Goal: Entertainment & Leisure: Consume media (video, audio)

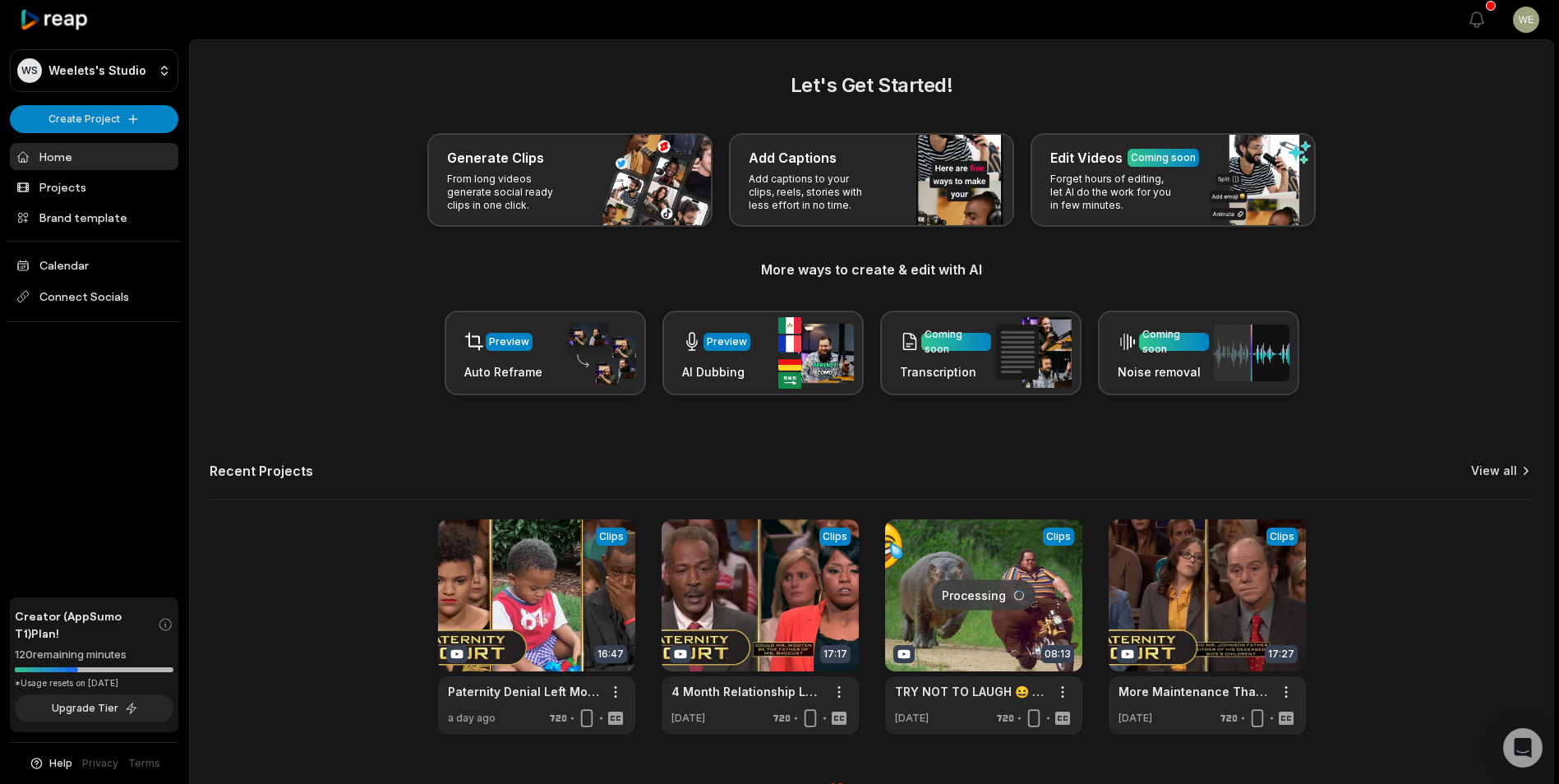
click at [1504, 467] on link "View all" at bounding box center [1494, 470] width 46 height 16
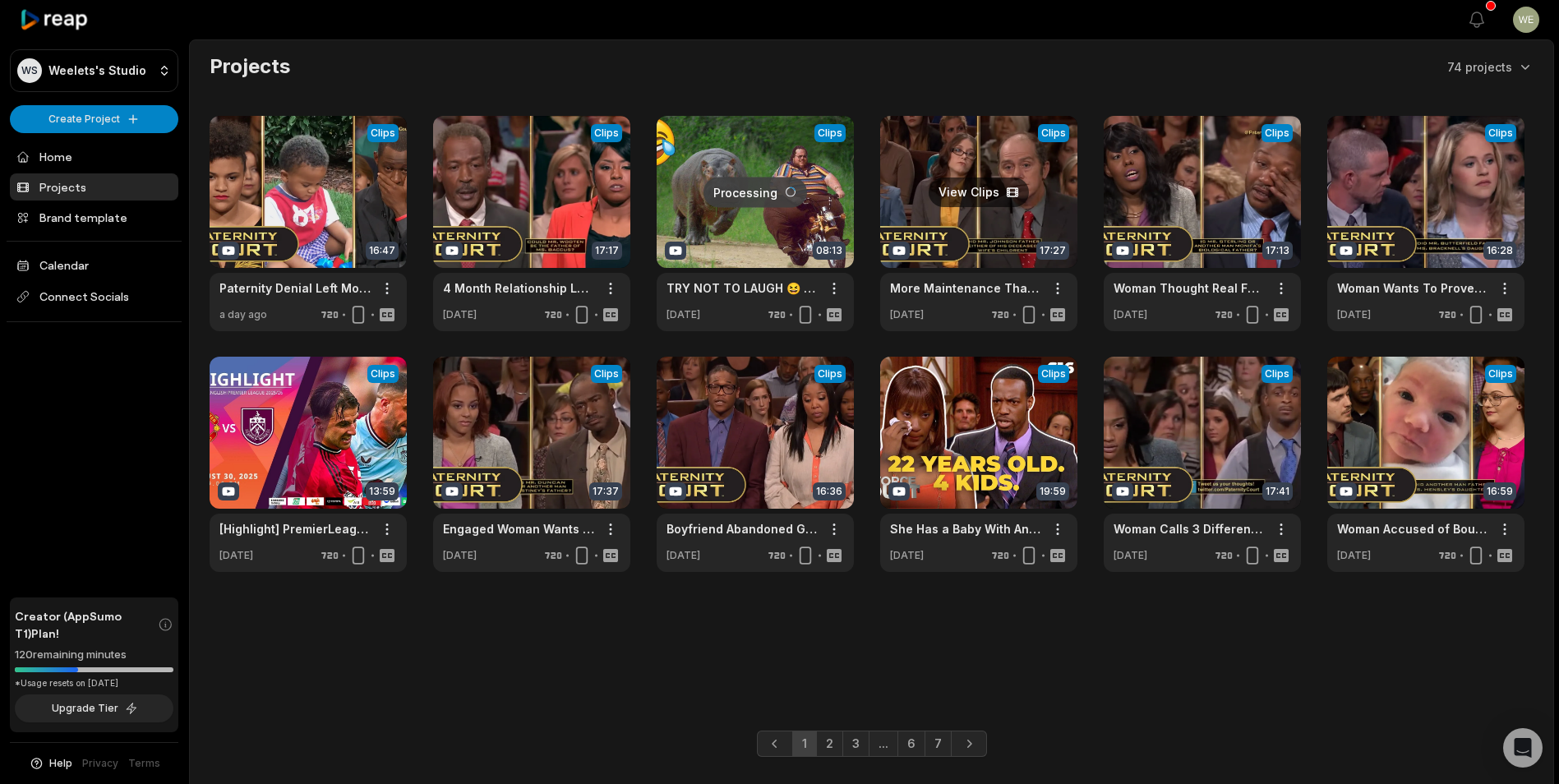
click at [1029, 237] on link at bounding box center [978, 224] width 197 height 215
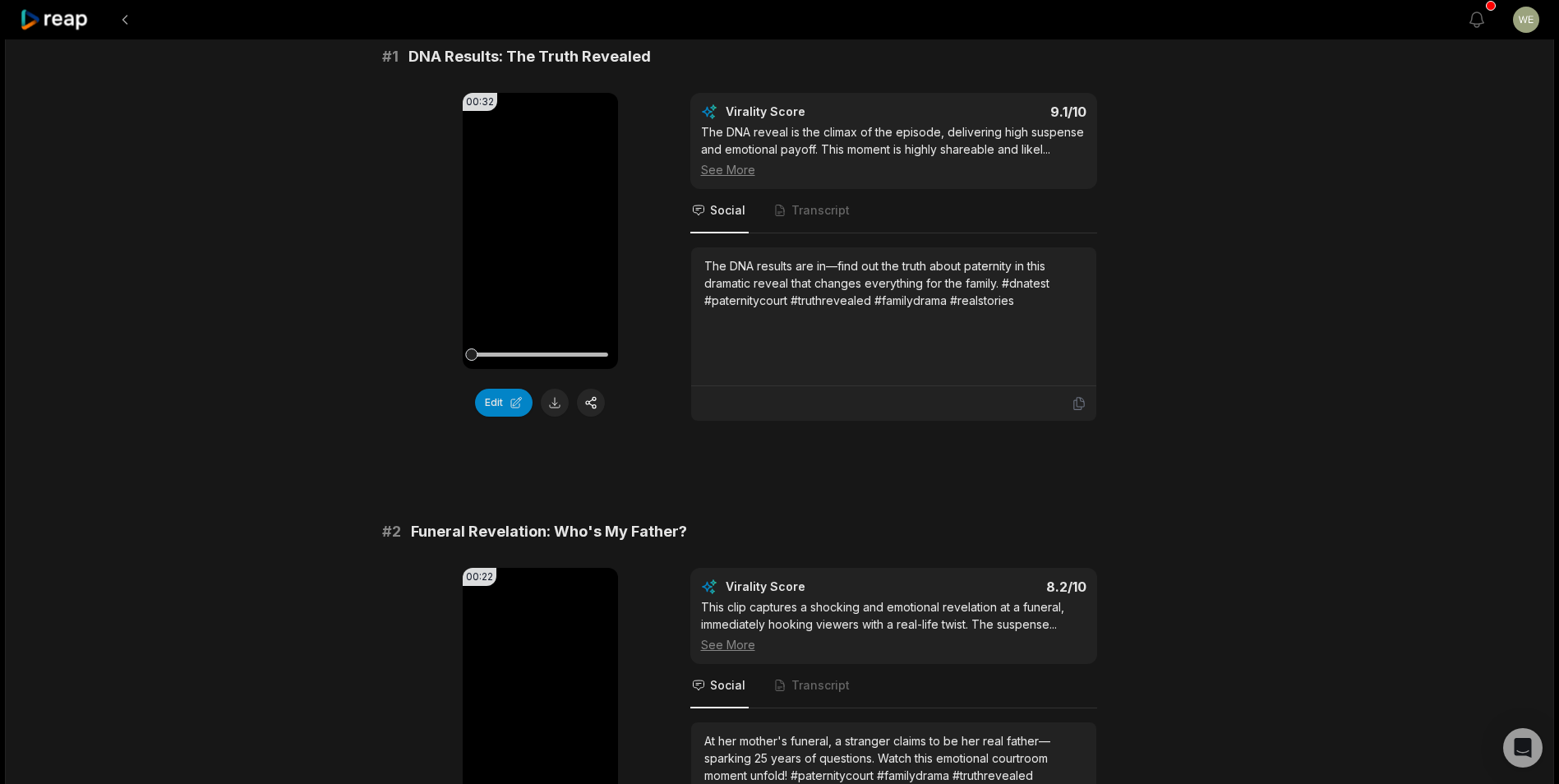
scroll to position [165, 0]
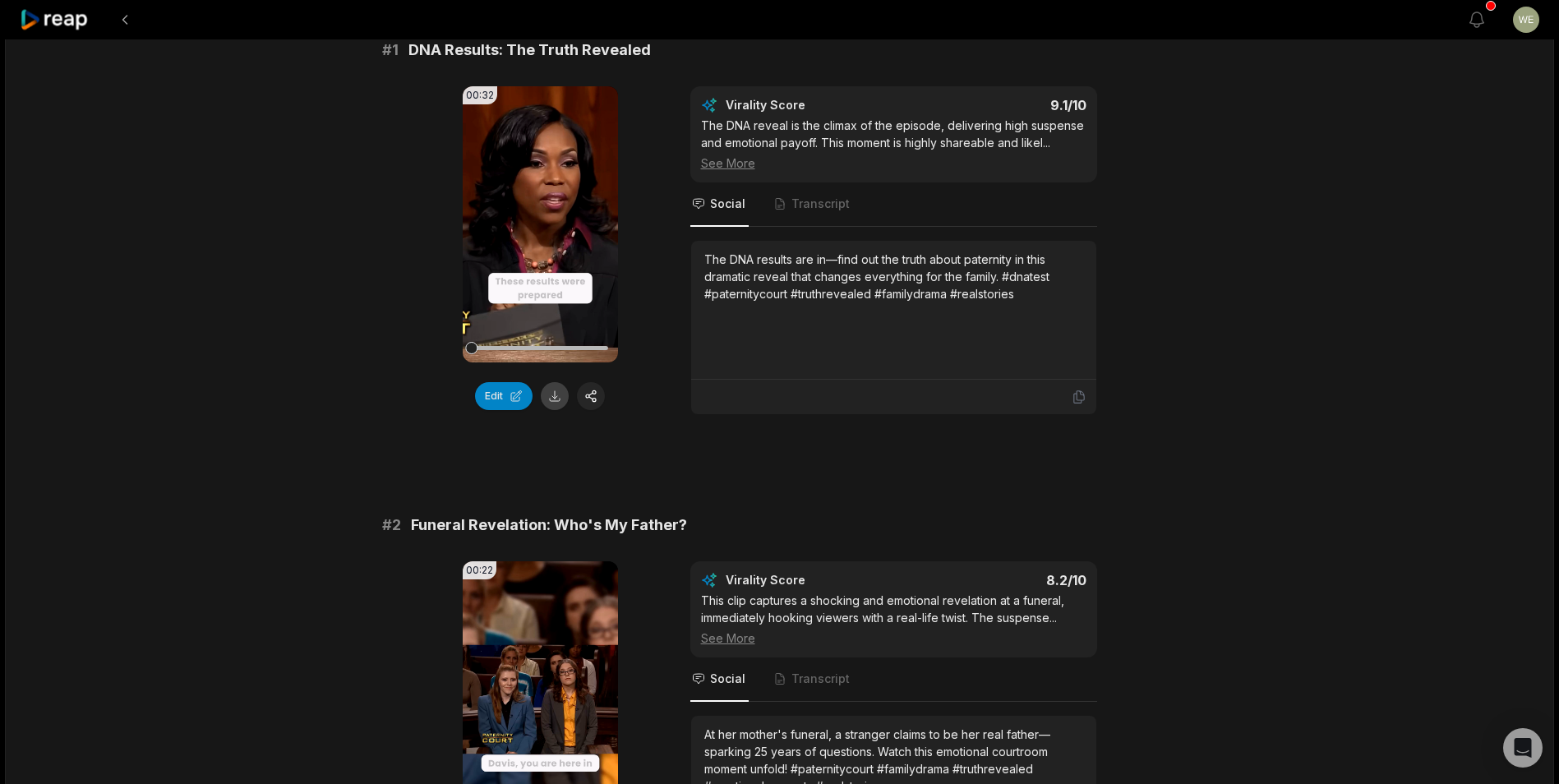
click at [551, 394] on button at bounding box center [554, 396] width 28 height 28
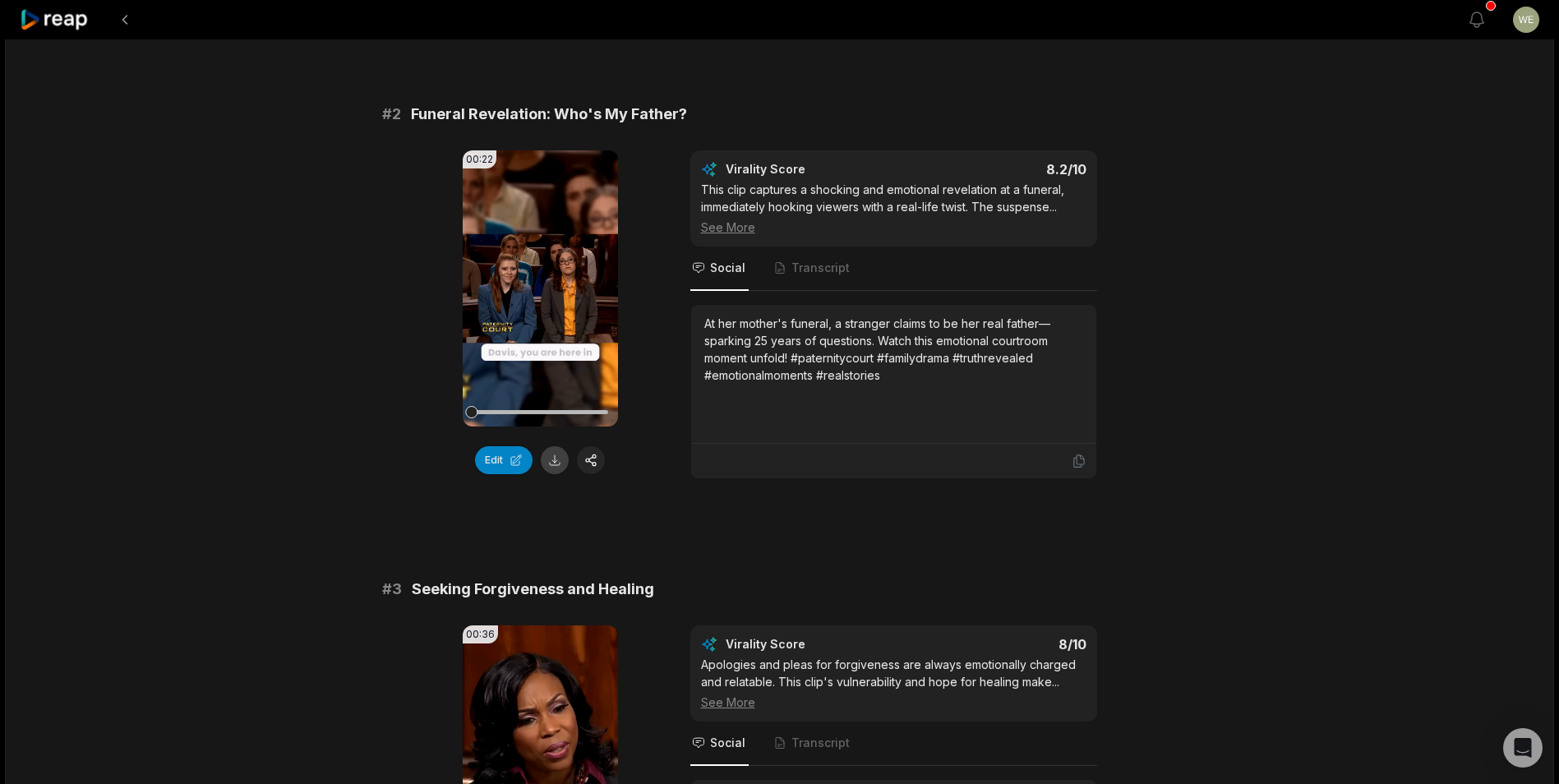
click at [548, 464] on button at bounding box center [554, 460] width 28 height 28
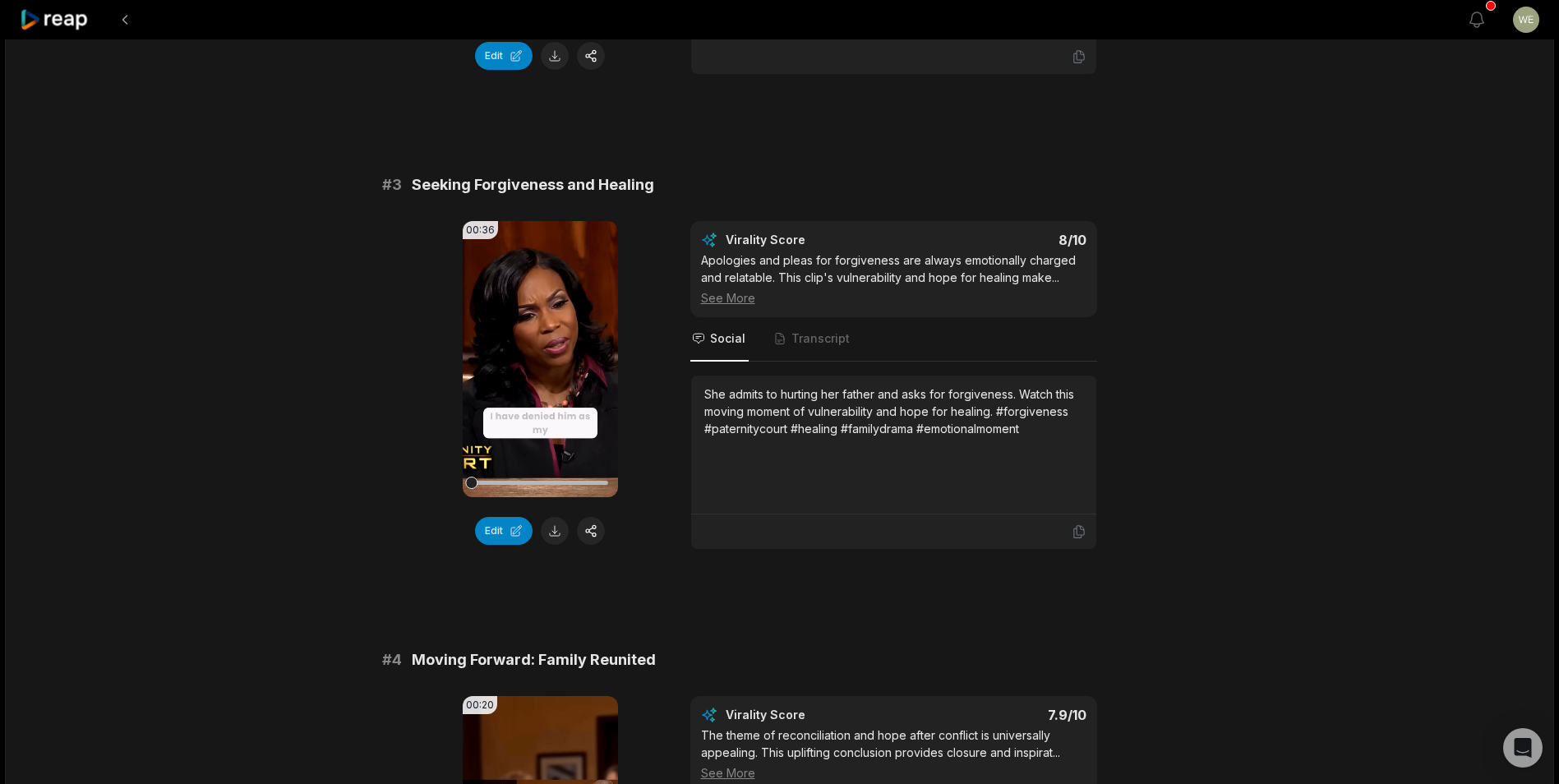
scroll to position [986, 0]
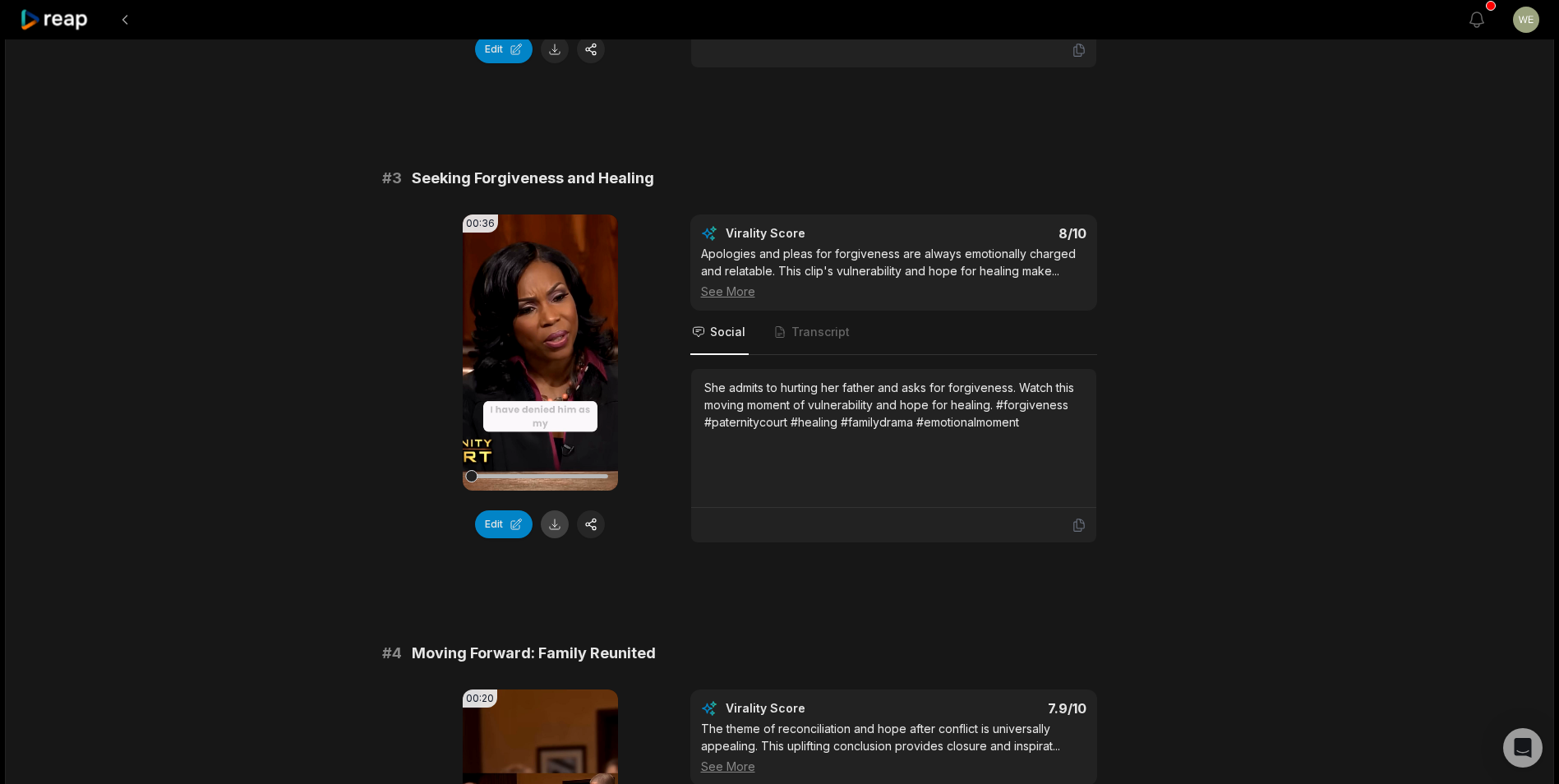
click at [557, 523] on button at bounding box center [554, 523] width 28 height 28
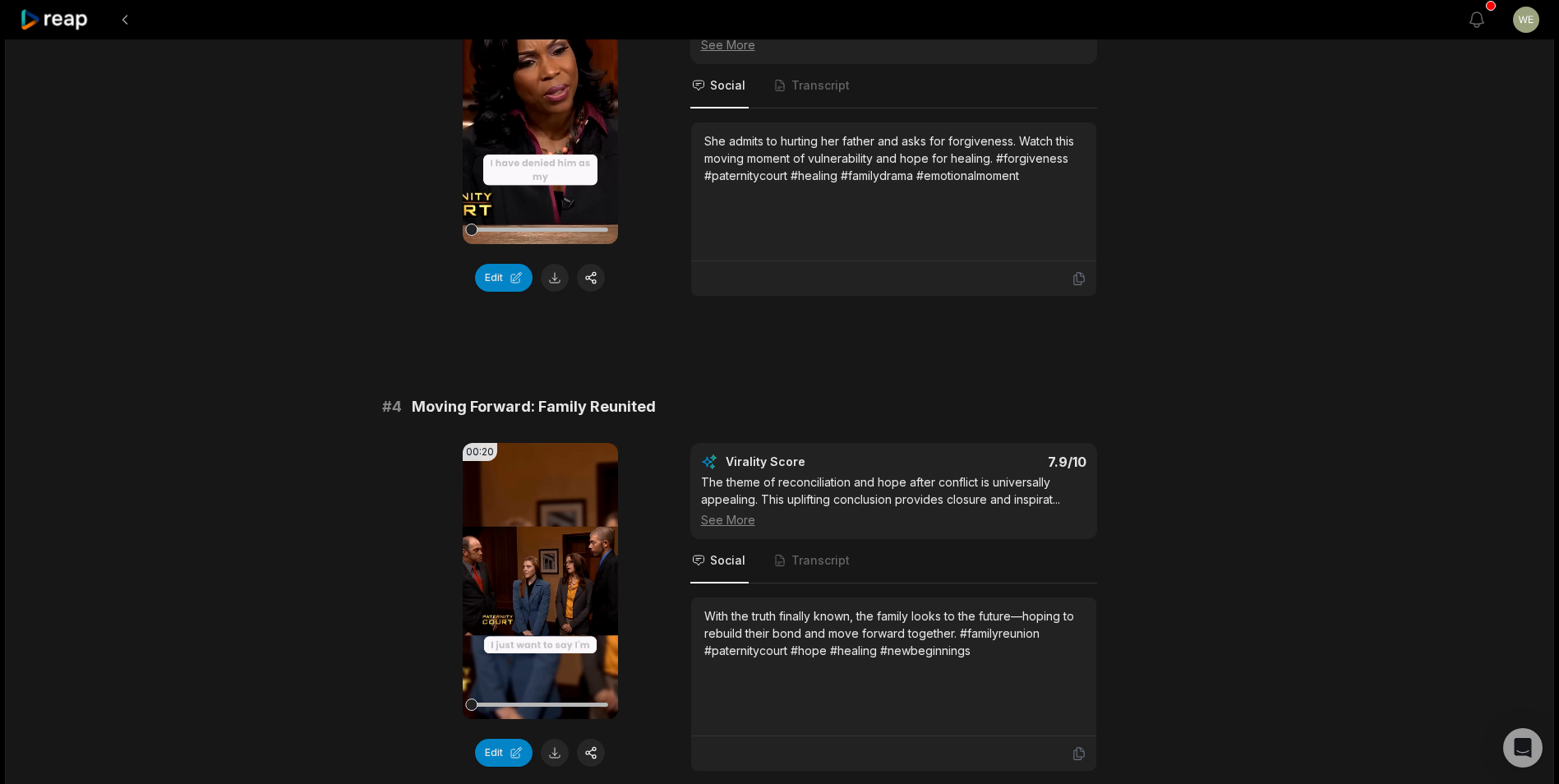
scroll to position [1397, 0]
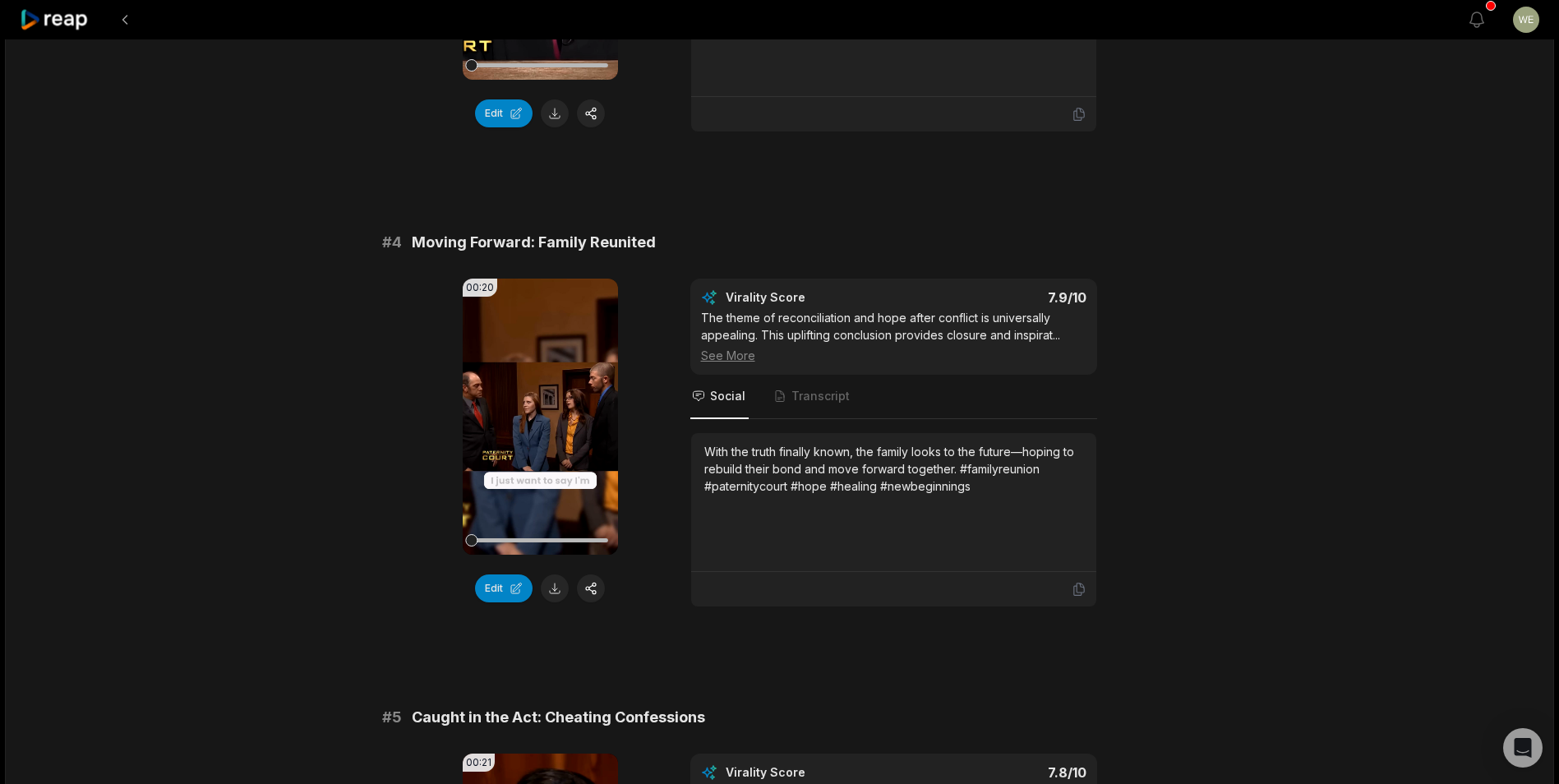
click at [553, 588] on button at bounding box center [554, 588] width 28 height 28
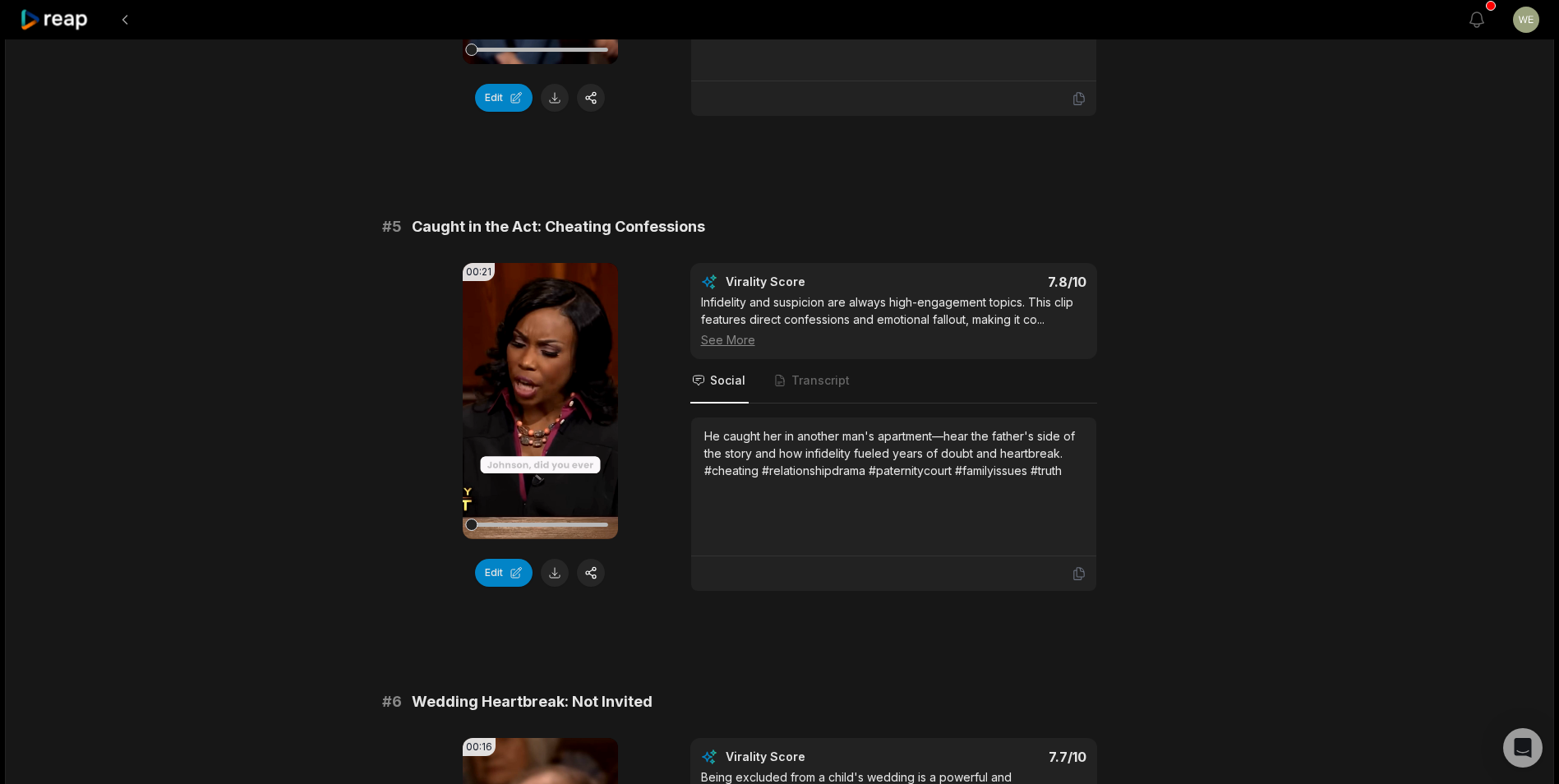
scroll to position [1890, 0]
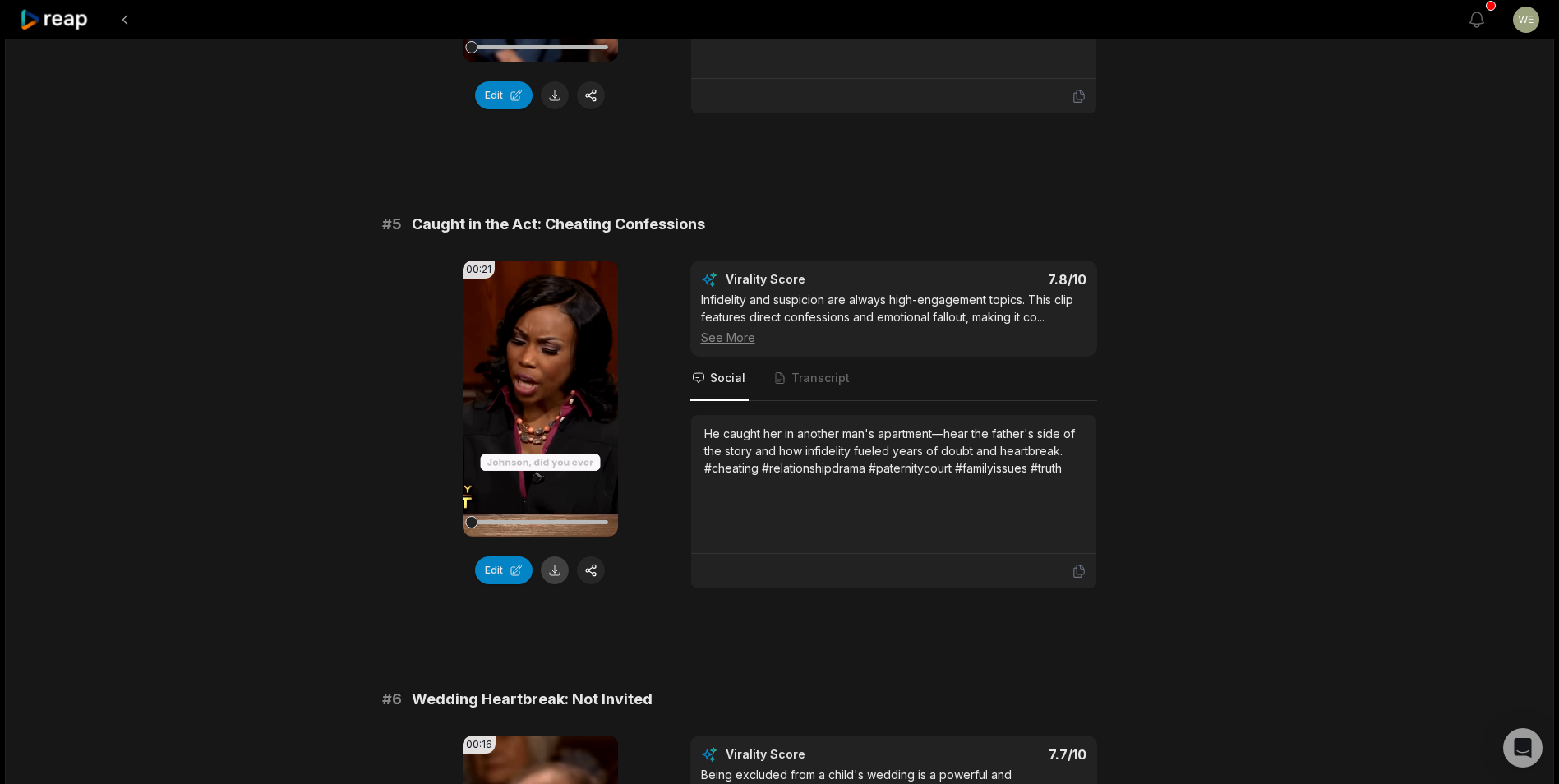
click at [557, 569] on button at bounding box center [554, 570] width 28 height 28
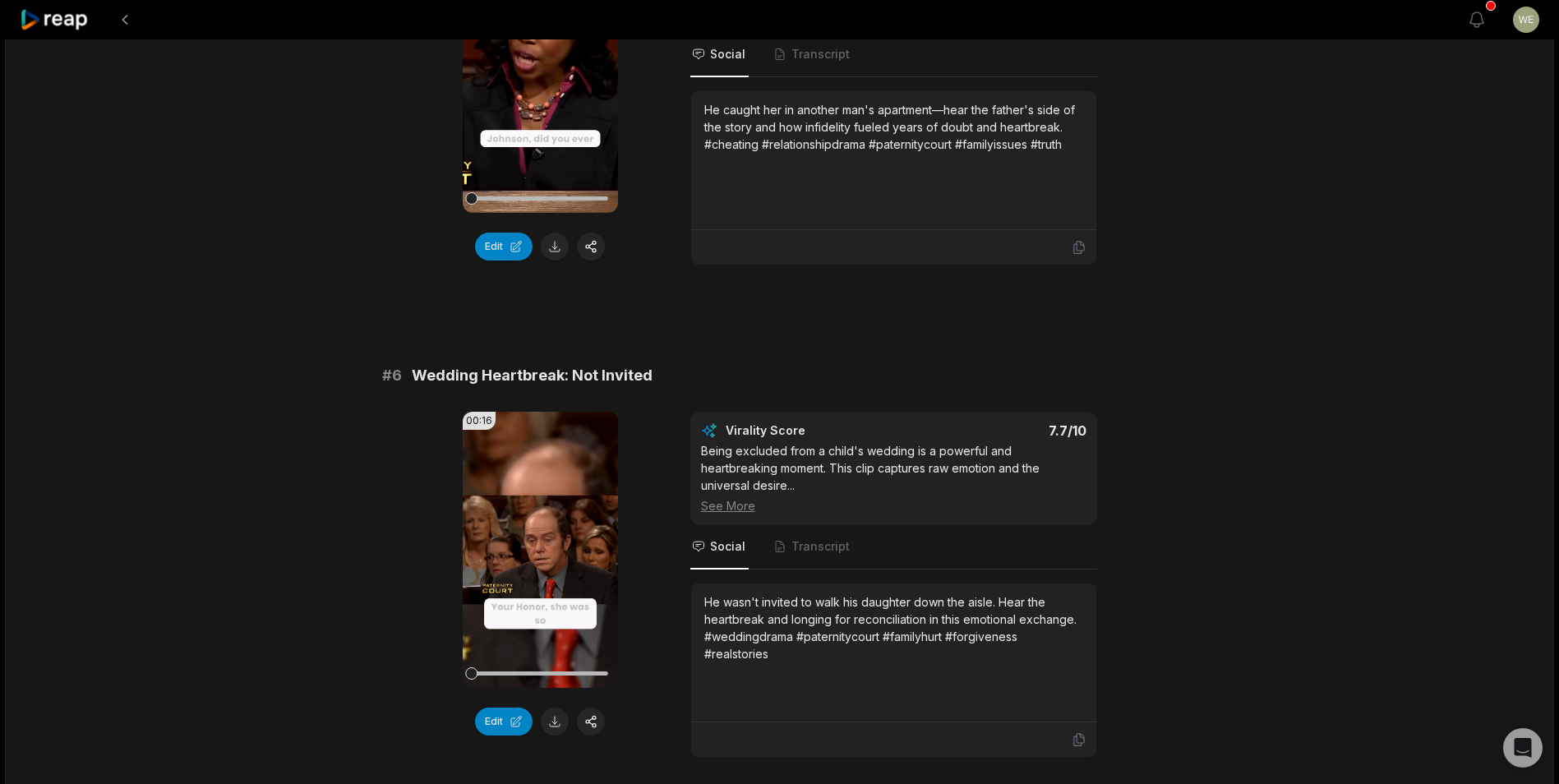
scroll to position [2218, 0]
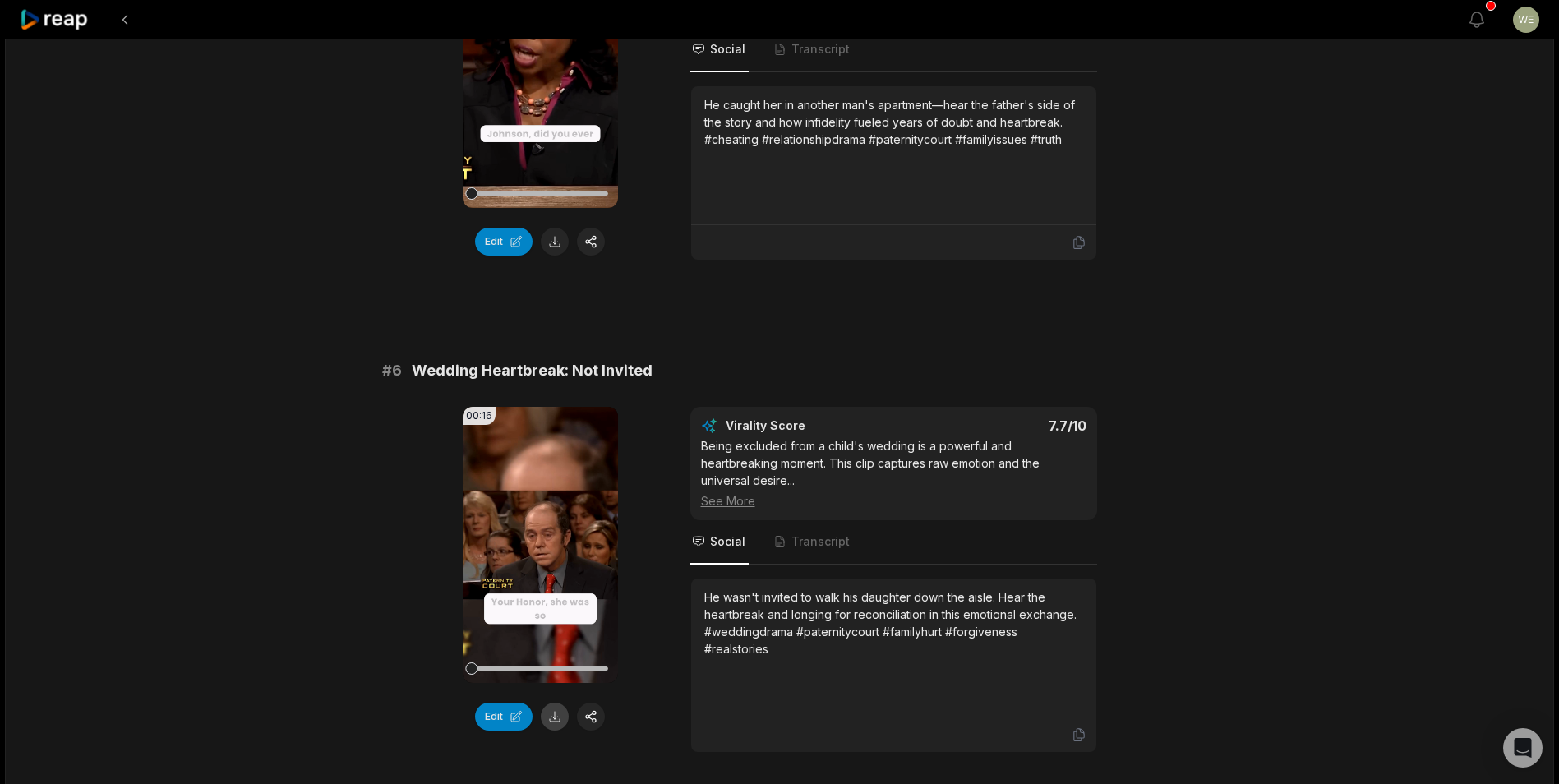
click at [555, 719] on button at bounding box center [554, 715] width 28 height 28
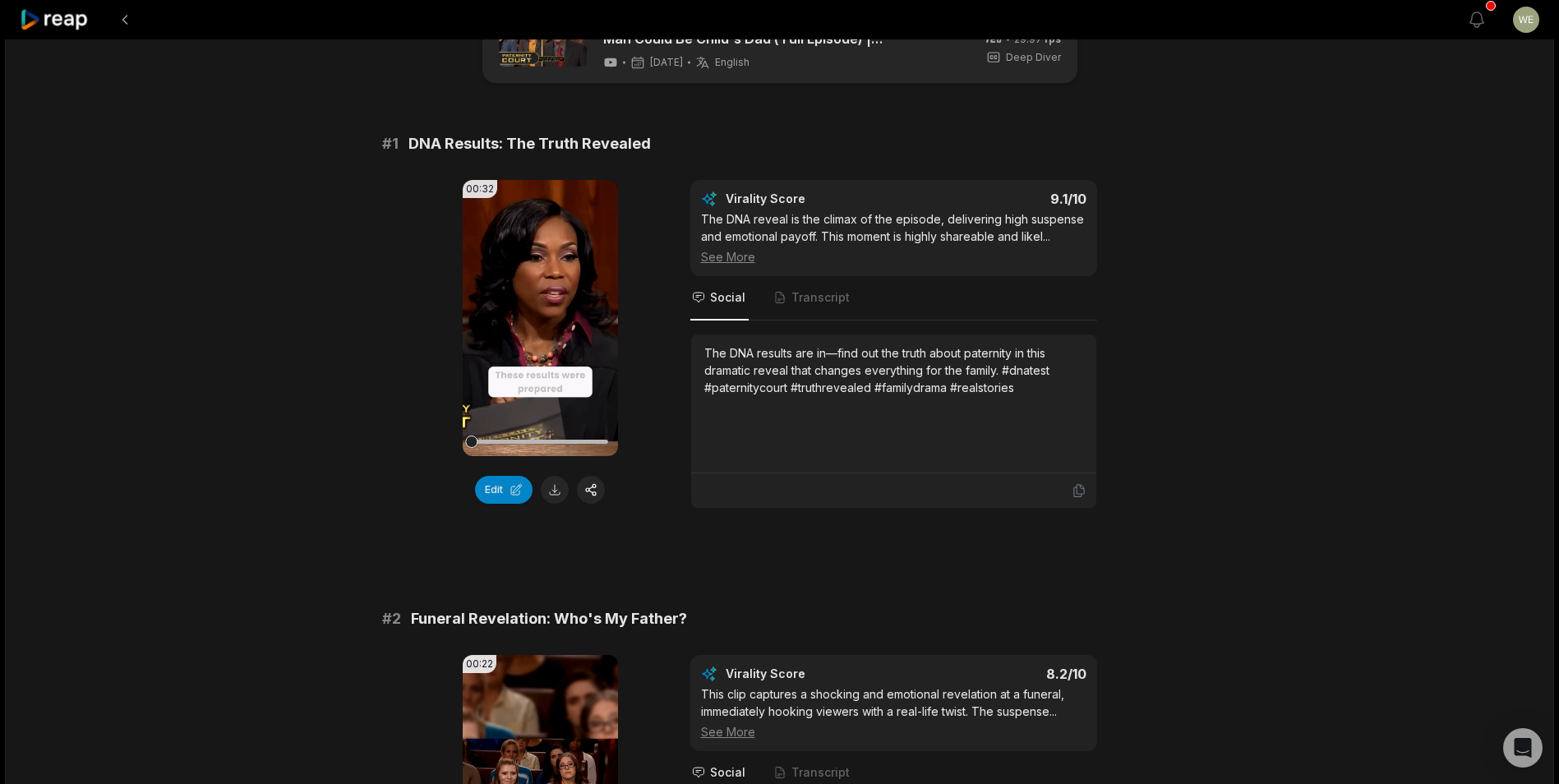
scroll to position [0, 0]
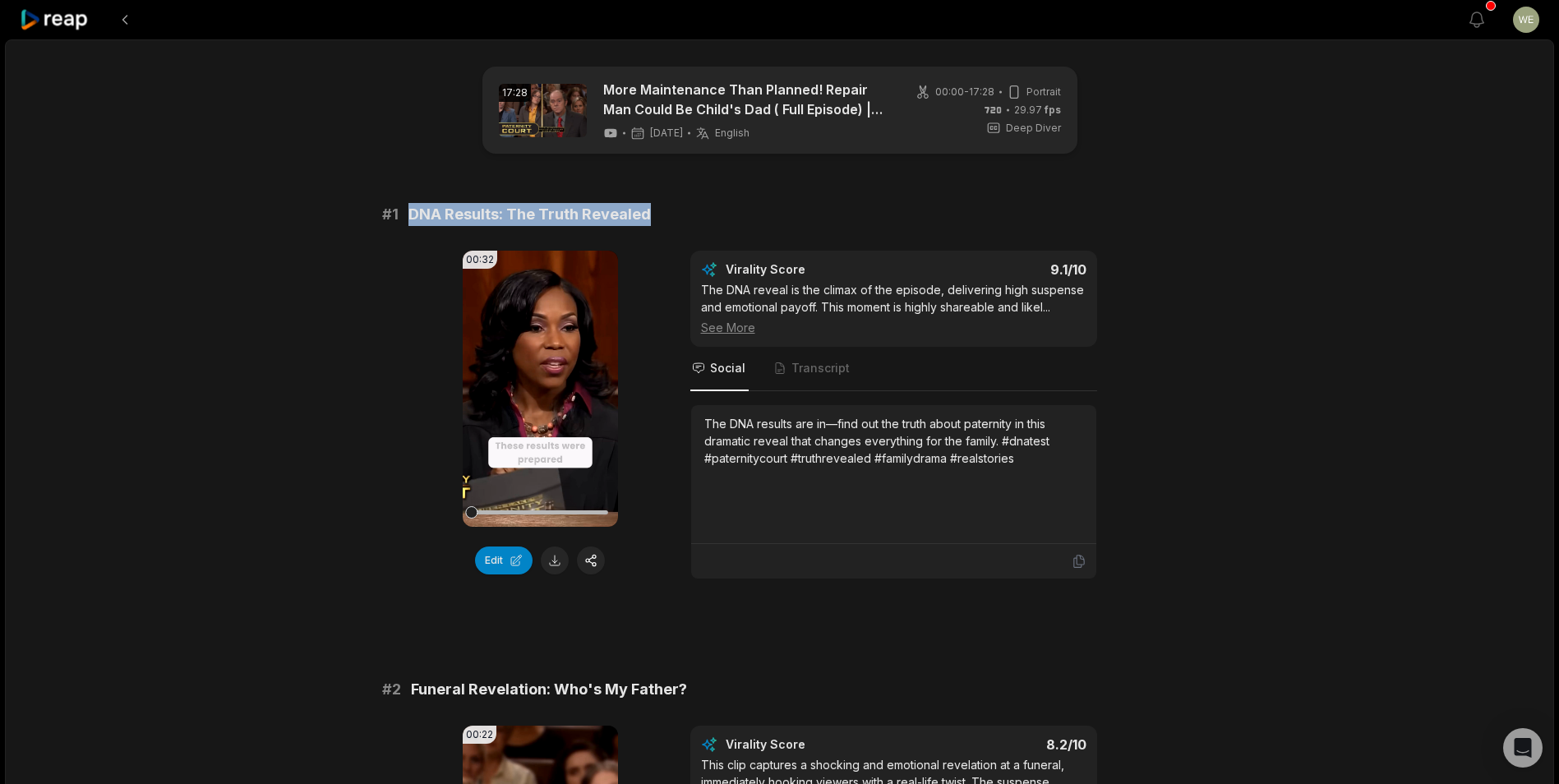
drag, startPoint x: 406, startPoint y: 212, endPoint x: 680, endPoint y: 219, distance: 274.1
click at [680, 219] on div "# 1 DNA Results: The Truth Revealed" at bounding box center [780, 214] width 796 height 23
drag, startPoint x: 680, startPoint y: 219, endPoint x: 610, endPoint y: 213, distance: 70.3
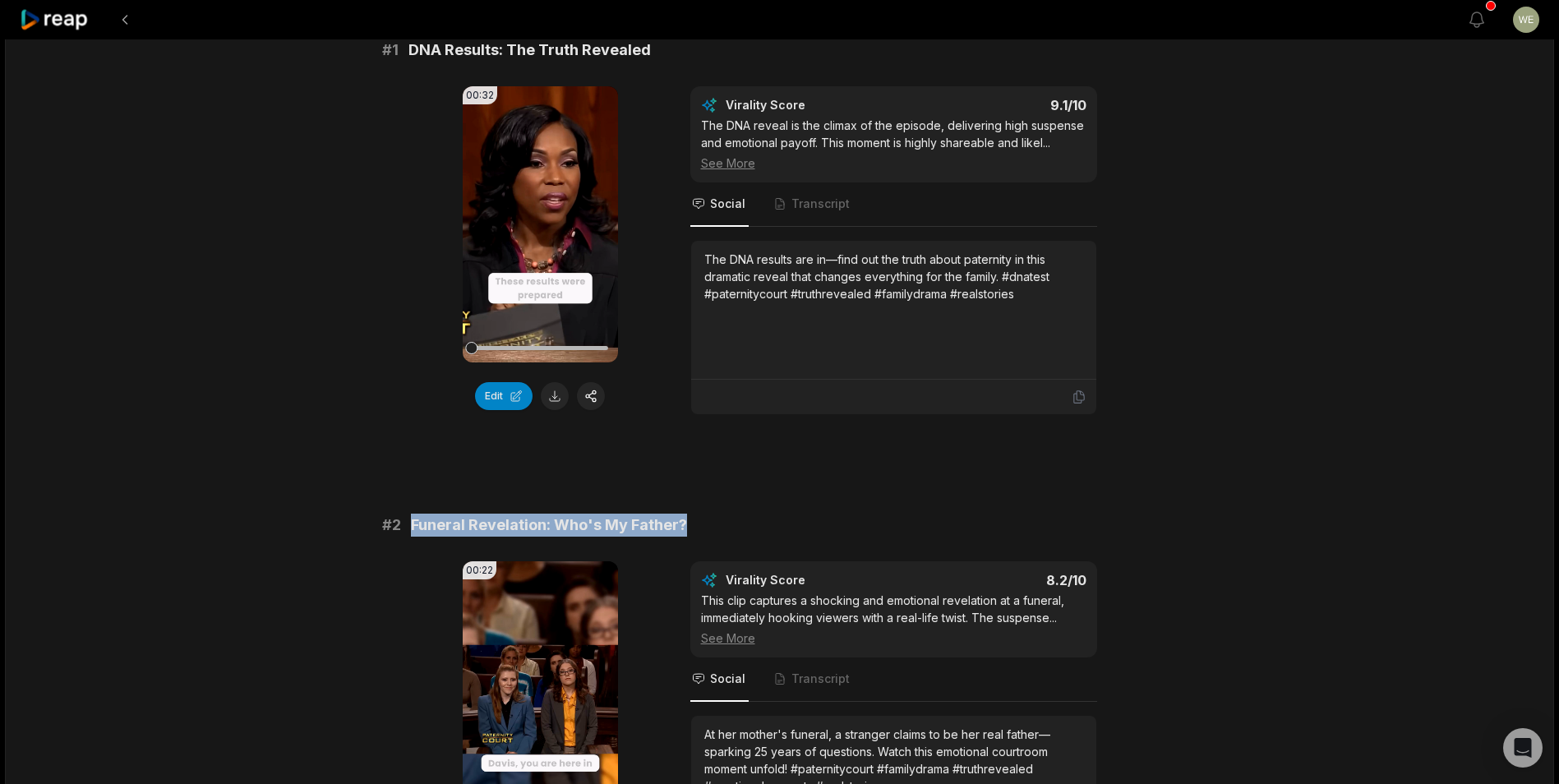
drag, startPoint x: 414, startPoint y: 520, endPoint x: 759, endPoint y: 531, distance: 345.2
click at [759, 531] on div "# 2 Funeral Revelation: Who's My Father?" at bounding box center [780, 525] width 796 height 23
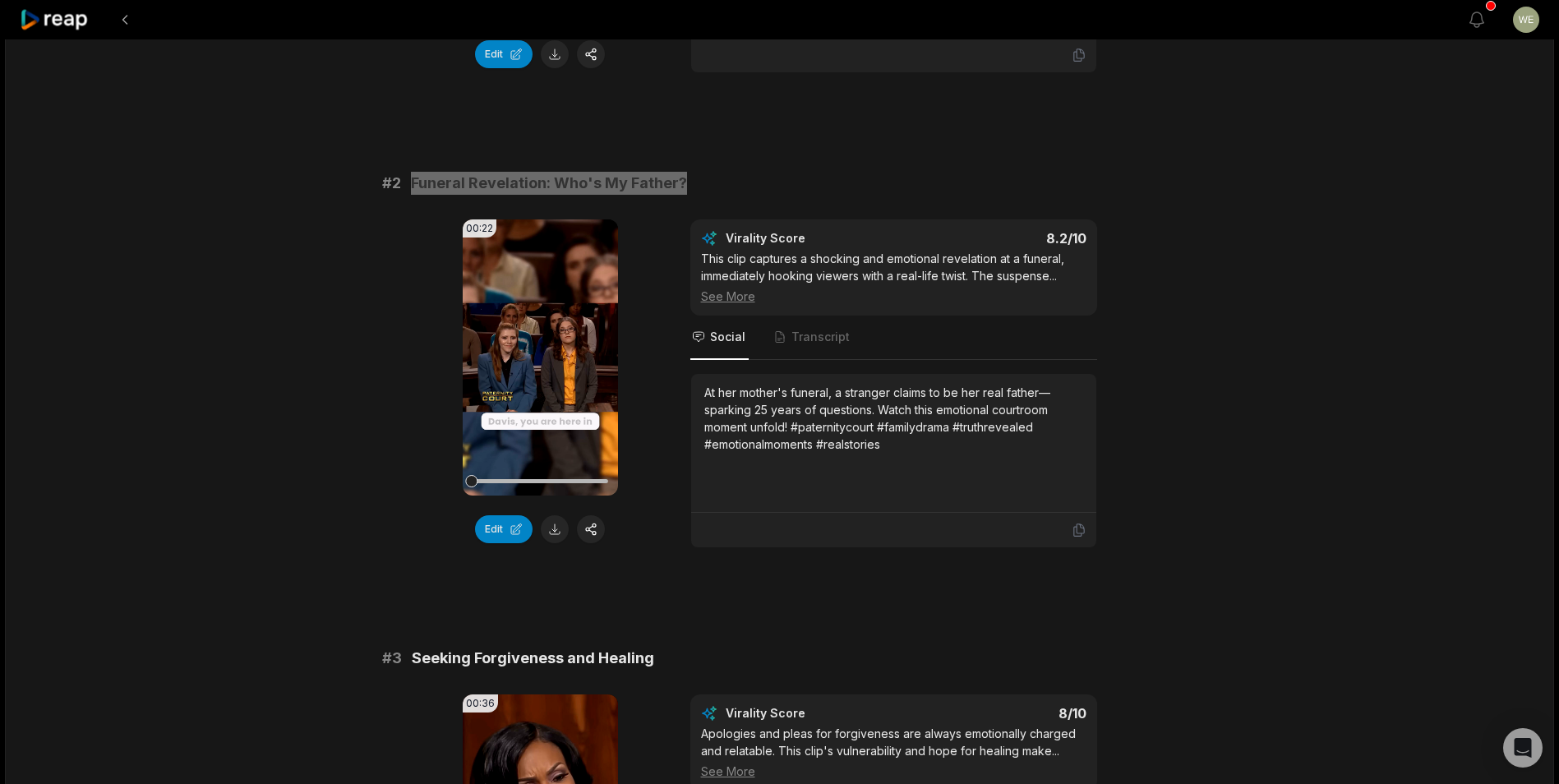
scroll to position [739, 0]
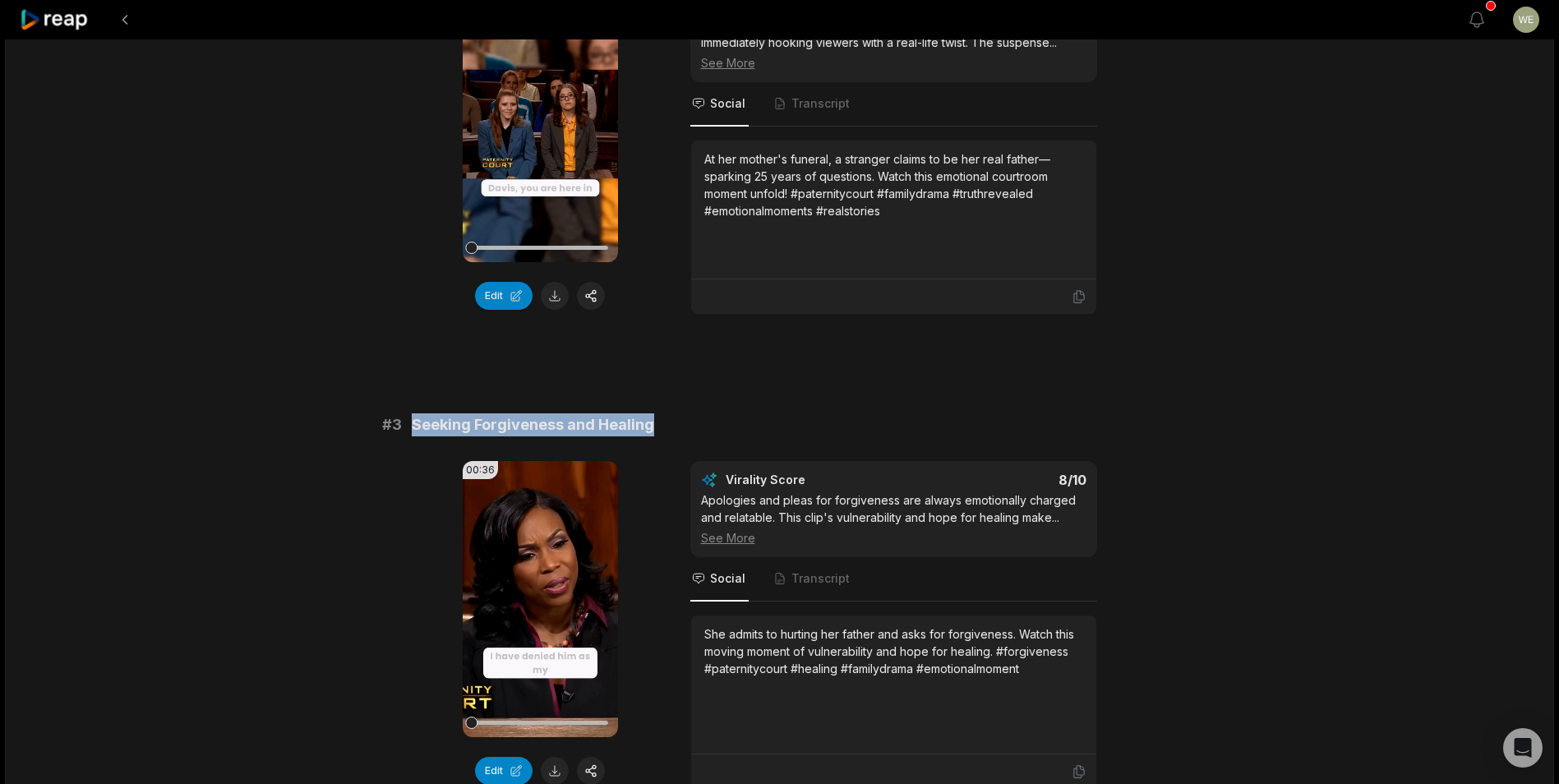
drag, startPoint x: 401, startPoint y: 425, endPoint x: 685, endPoint y: 430, distance: 284.0
click at [685, 430] on div "# 3 Seeking Forgiveness and Healing" at bounding box center [780, 424] width 796 height 23
drag, startPoint x: 685, startPoint y: 430, endPoint x: 597, endPoint y: 421, distance: 88.5
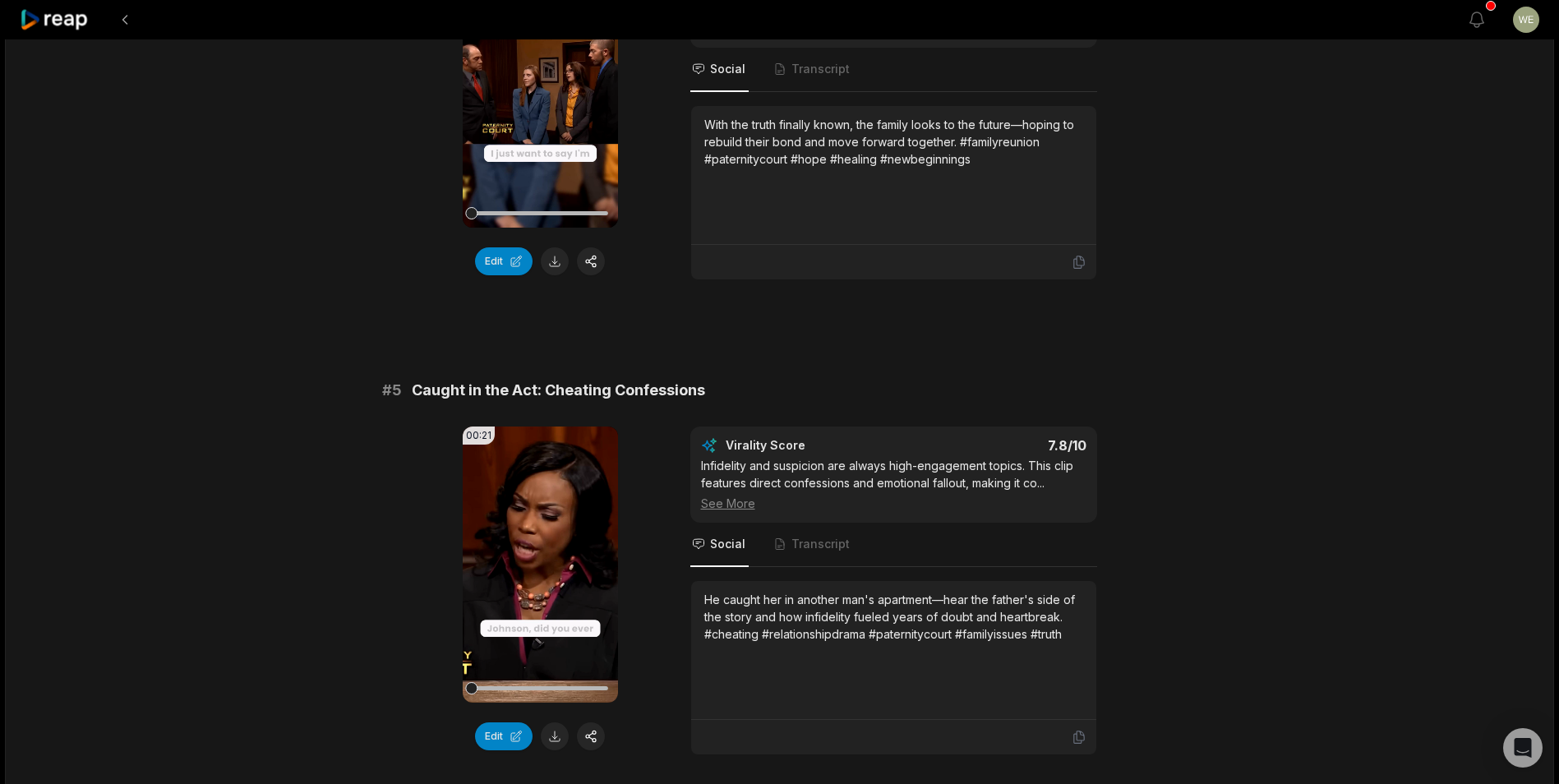
scroll to position [1725, 0]
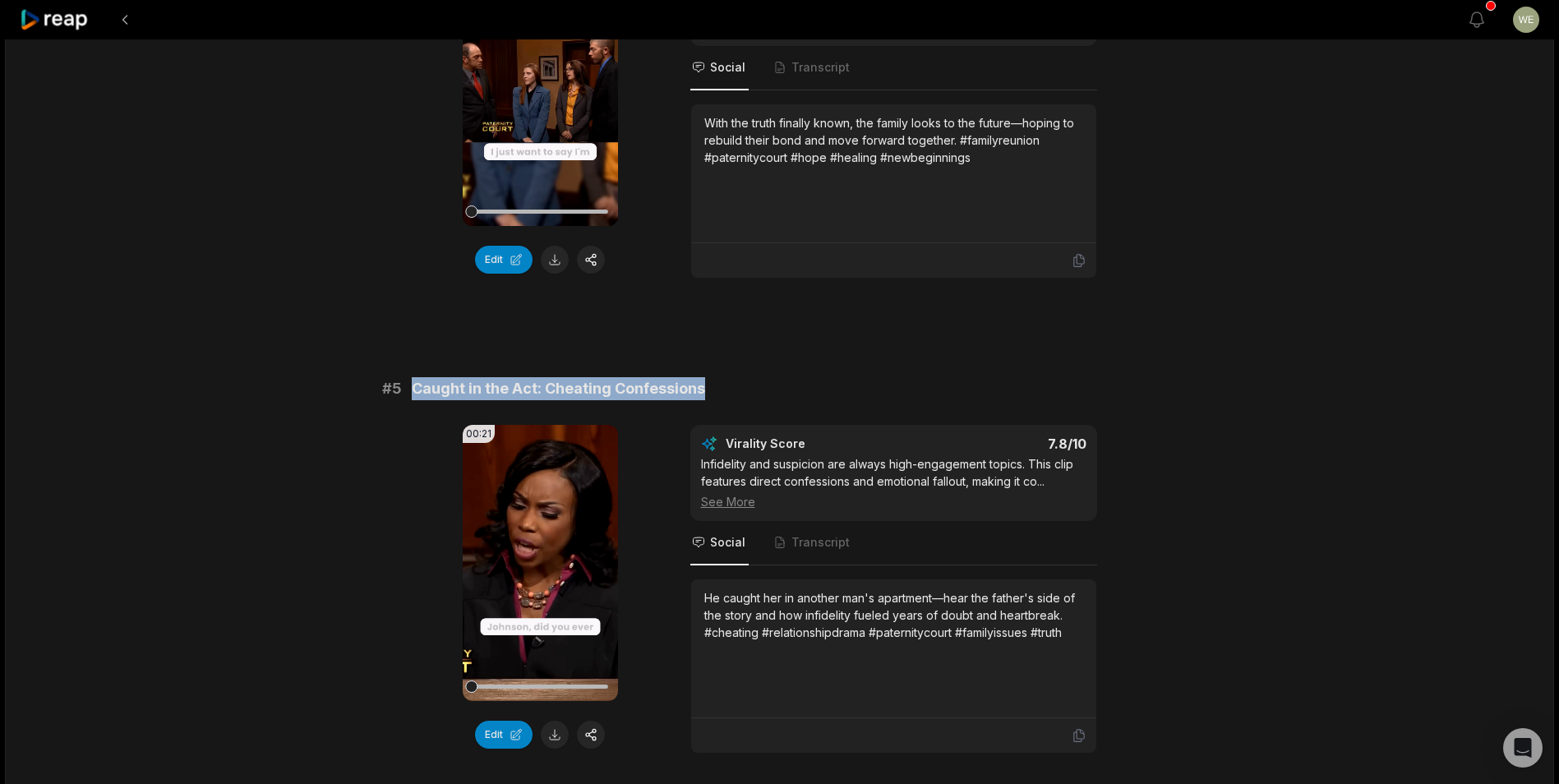
drag, startPoint x: 413, startPoint y: 393, endPoint x: 807, endPoint y: 380, distance: 394.2
click at [807, 380] on div "# 5 Caught in the Act: Cheating Confessions" at bounding box center [780, 388] width 796 height 23
drag, startPoint x: 807, startPoint y: 380, endPoint x: 677, endPoint y: 391, distance: 130.5
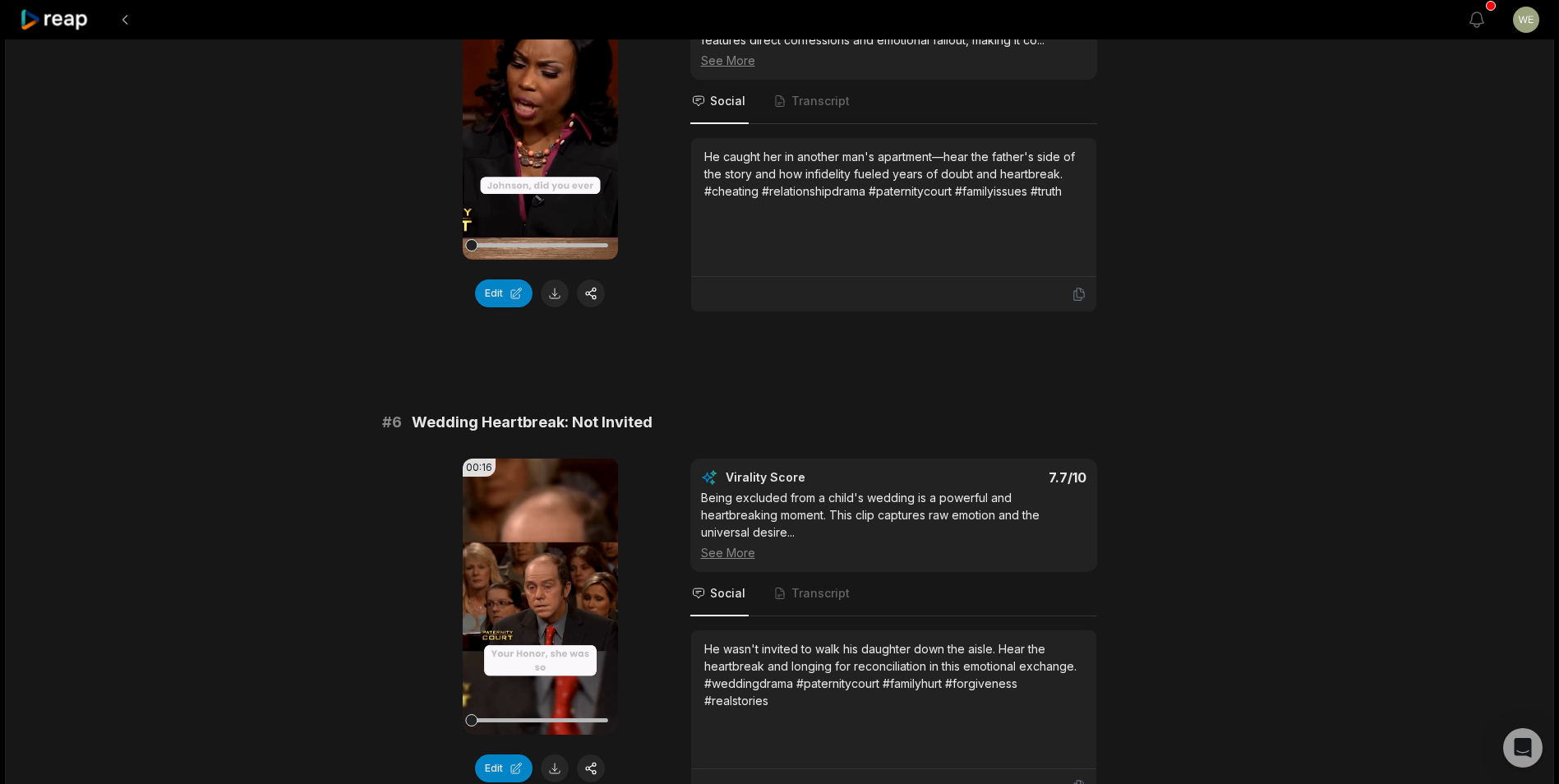
scroll to position [2218, 0]
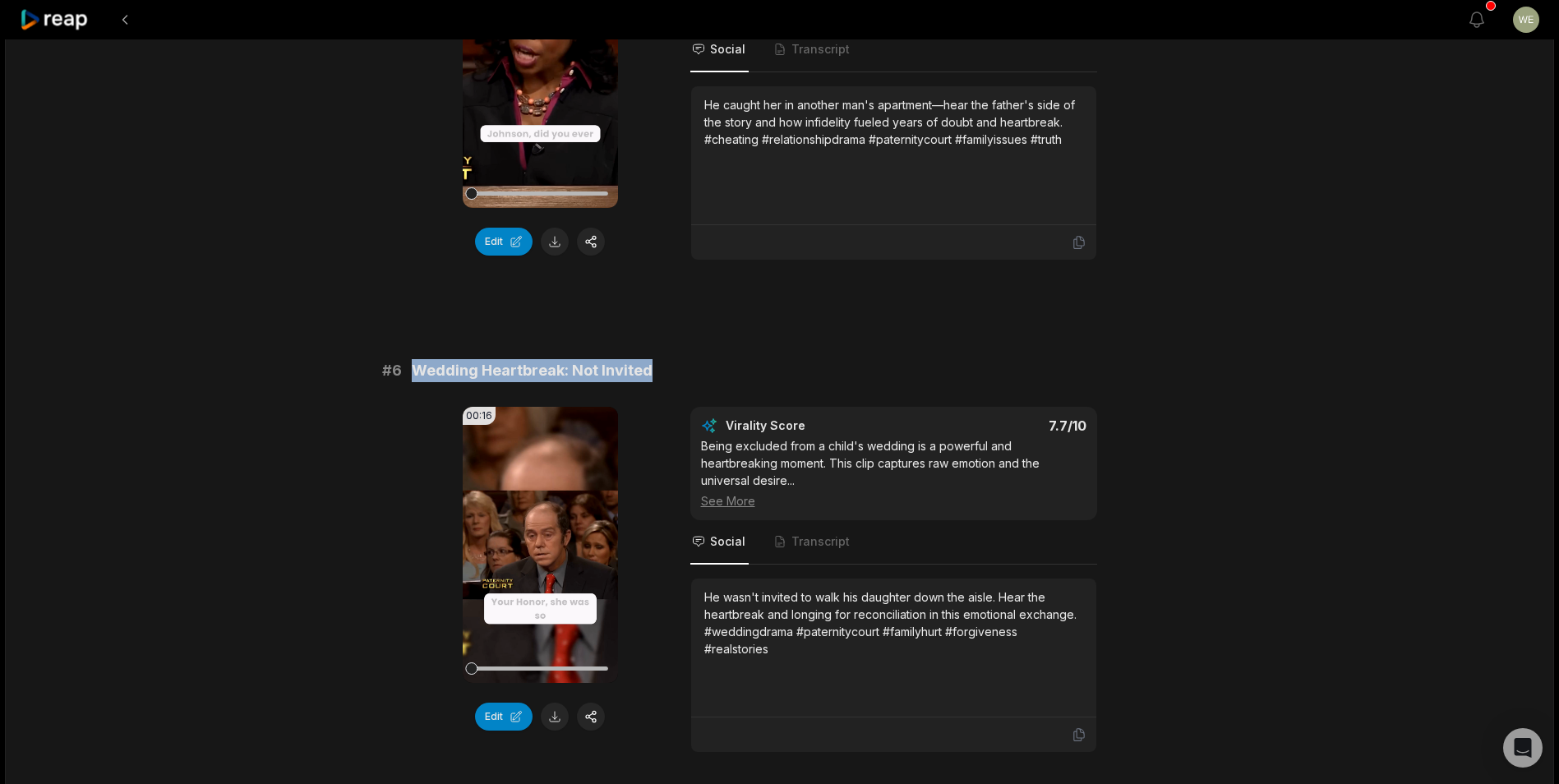
drag, startPoint x: 415, startPoint y: 367, endPoint x: 725, endPoint y: 370, distance: 310.0
click at [725, 370] on div "# 6 Wedding Heartbreak: Not Invited" at bounding box center [780, 370] width 796 height 23
drag, startPoint x: 725, startPoint y: 370, endPoint x: 587, endPoint y: 363, distance: 138.2
copy span "Wedding Heartbreak: Not Invited"
